Goal: Task Accomplishment & Management: Manage account settings

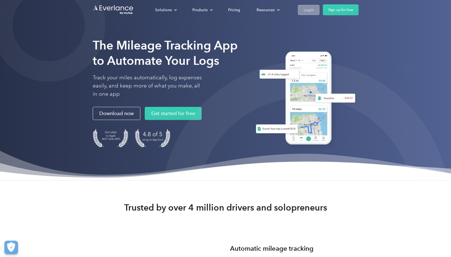
click at [224, 13] on div "Login" at bounding box center [308, 10] width 10 height 7
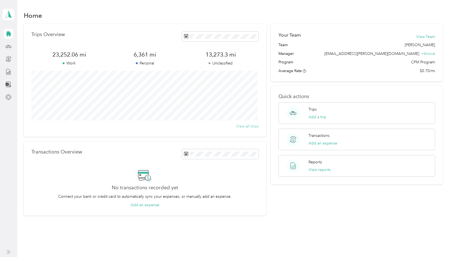
click at [250, 127] on button "View all trips" at bounding box center [247, 126] width 22 height 6
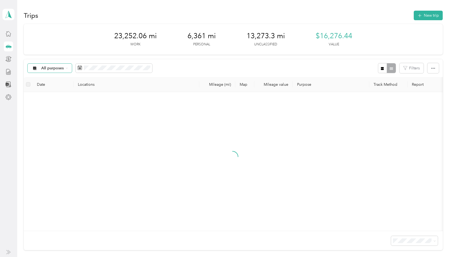
click at [68, 68] on div "All purposes" at bounding box center [50, 68] width 44 height 9
click at [55, 109] on li "Siporin" at bounding box center [53, 107] width 50 height 10
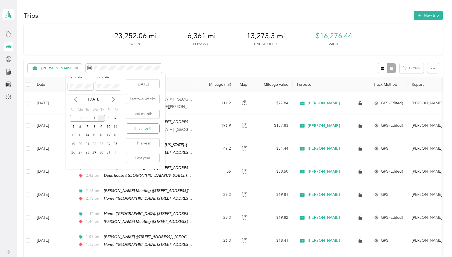
click at [144, 129] on button "This month" at bounding box center [142, 129] width 33 height 10
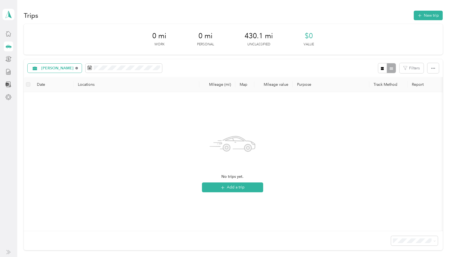
click at [75, 68] on icon at bounding box center [76, 68] width 2 height 2
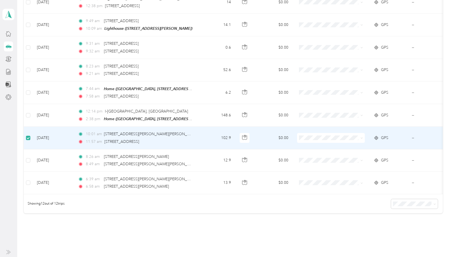
scroll to position [169, 0]
click at [198, 146] on td "10:01 am 10526 Hart Ave, Huntington Woods, MI 11:57 am 6183 Westside Saginaw Rd…" at bounding box center [136, 138] width 126 height 22
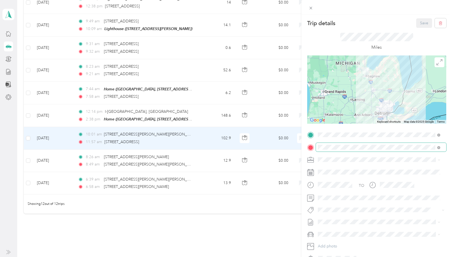
click at [384, 145] on span at bounding box center [381, 147] width 130 height 9
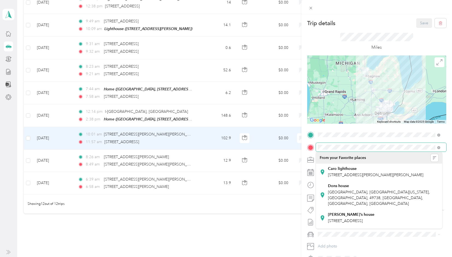
drag, startPoint x: 394, startPoint y: 143, endPoint x: 293, endPoint y: 133, distance: 101.6
click at [293, 133] on div "Trip details Save This trip cannot be edited because it is either under review,…" at bounding box center [226, 128] width 452 height 257
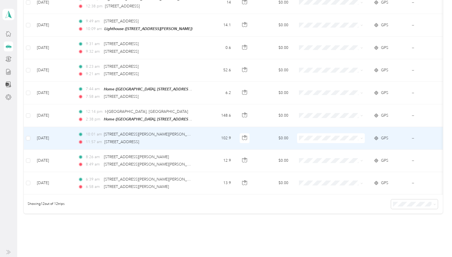
click at [193, 136] on td "10:01 am 10526 Hart Ave, Huntington Woods, MI 11:57 am 6183 Westside Saginaw Rd…" at bounding box center [136, 138] width 126 height 22
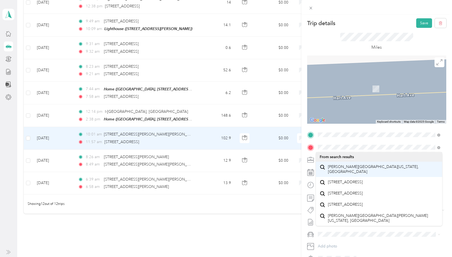
click at [373, 173] on span "Baxman Road Bay City, Michigan 48706, United States" at bounding box center [383, 169] width 110 height 10
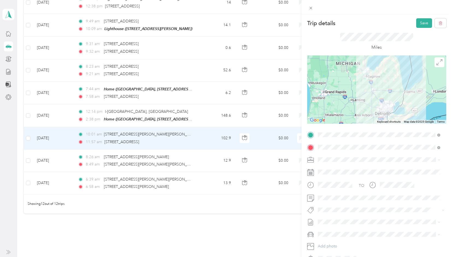
click at [370, 106] on div at bounding box center [376, 89] width 139 height 68
click at [374, 107] on div at bounding box center [376, 89] width 139 height 68
click at [421, 22] on button "Save" at bounding box center [424, 23] width 16 height 10
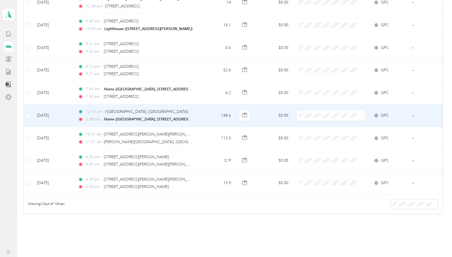
click at [204, 113] on td "148.6" at bounding box center [217, 115] width 36 height 23
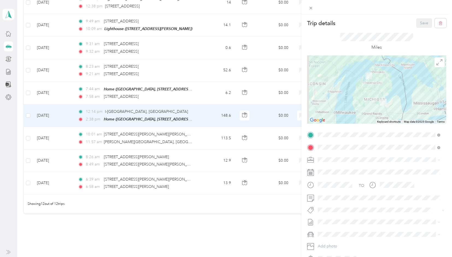
click at [368, 95] on div at bounding box center [376, 89] width 139 height 68
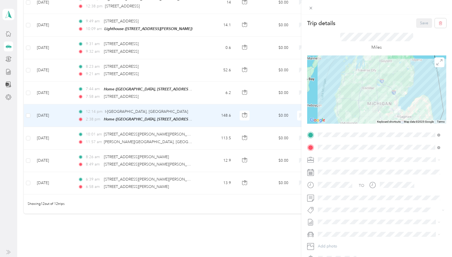
click at [368, 78] on div at bounding box center [376, 89] width 139 height 68
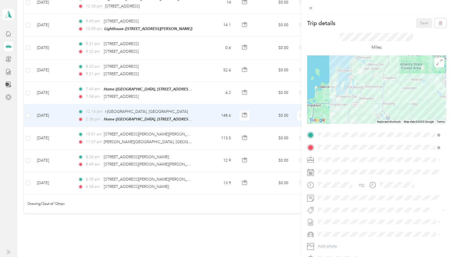
drag, startPoint x: 373, startPoint y: 64, endPoint x: 367, endPoint y: 99, distance: 34.9
click at [367, 99] on div at bounding box center [376, 89] width 139 height 68
click at [370, 86] on div at bounding box center [376, 89] width 139 height 68
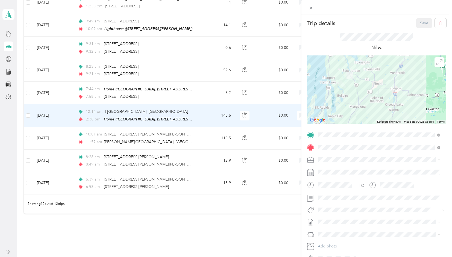
drag, startPoint x: 370, startPoint y: 86, endPoint x: 370, endPoint y: 107, distance: 21.9
click at [370, 107] on div at bounding box center [376, 89] width 139 height 68
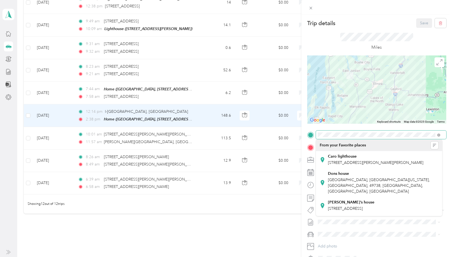
click at [312, 140] on div "TO Add photo" at bounding box center [376, 197] width 139 height 132
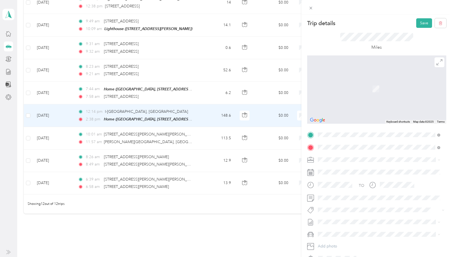
click at [336, 157] on span "Baxman Road Bay City, Michigan 48706, United States" at bounding box center [383, 157] width 110 height 10
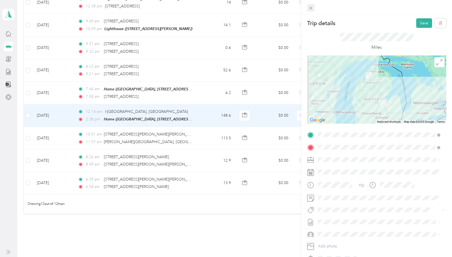
click at [311, 8] on icon at bounding box center [310, 8] width 3 height 3
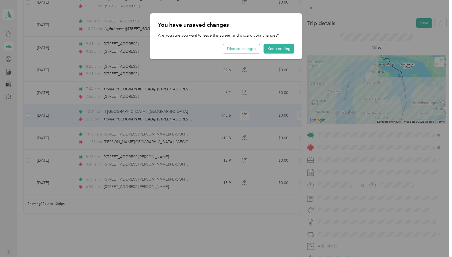
click at [249, 48] on button "Discard changes" at bounding box center [241, 49] width 37 height 10
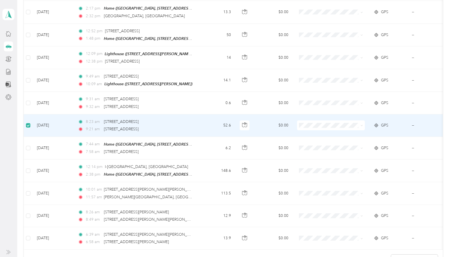
scroll to position [113, 0]
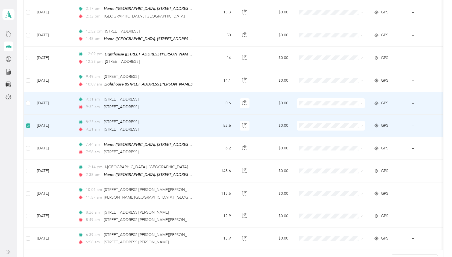
click at [26, 104] on td at bounding box center [28, 103] width 9 height 22
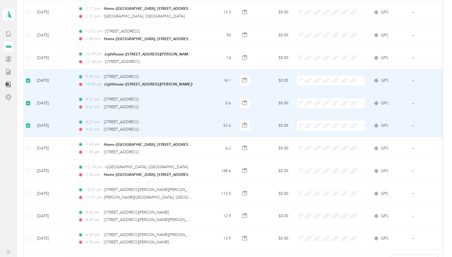
scroll to position [0, 0]
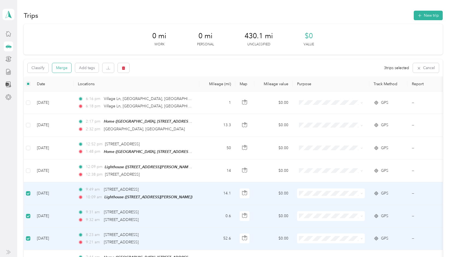
click at [67, 71] on button "Merge" at bounding box center [61, 68] width 19 height 10
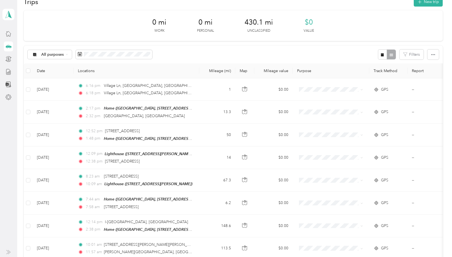
scroll to position [10, 0]
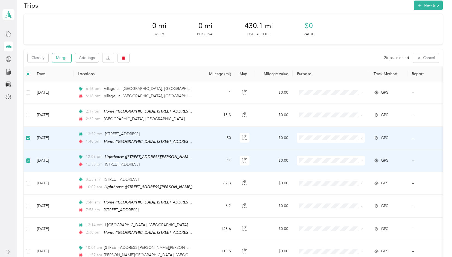
click at [68, 56] on button "Merge" at bounding box center [61, 58] width 19 height 10
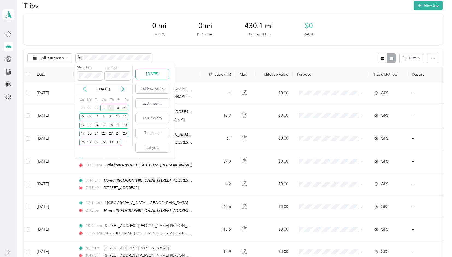
click at [152, 74] on button "Today" at bounding box center [152, 74] width 33 height 10
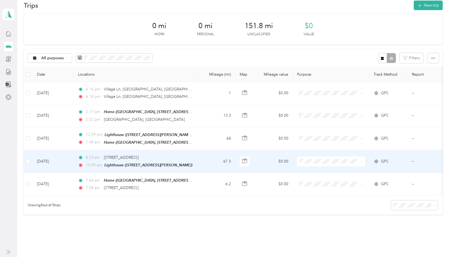
click at [310, 157] on span at bounding box center [331, 162] width 68 height 10
click at [312, 180] on span "Siporin" at bounding box center [336, 180] width 51 height 6
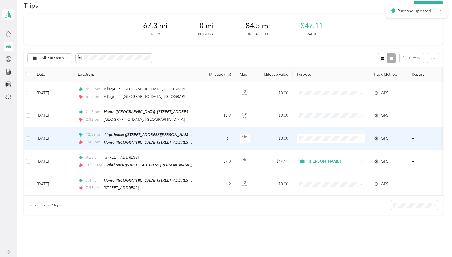
click at [312, 157] on span "Siporin" at bounding box center [336, 157] width 51 height 6
